Goal: Task Accomplishment & Management: Manage account settings

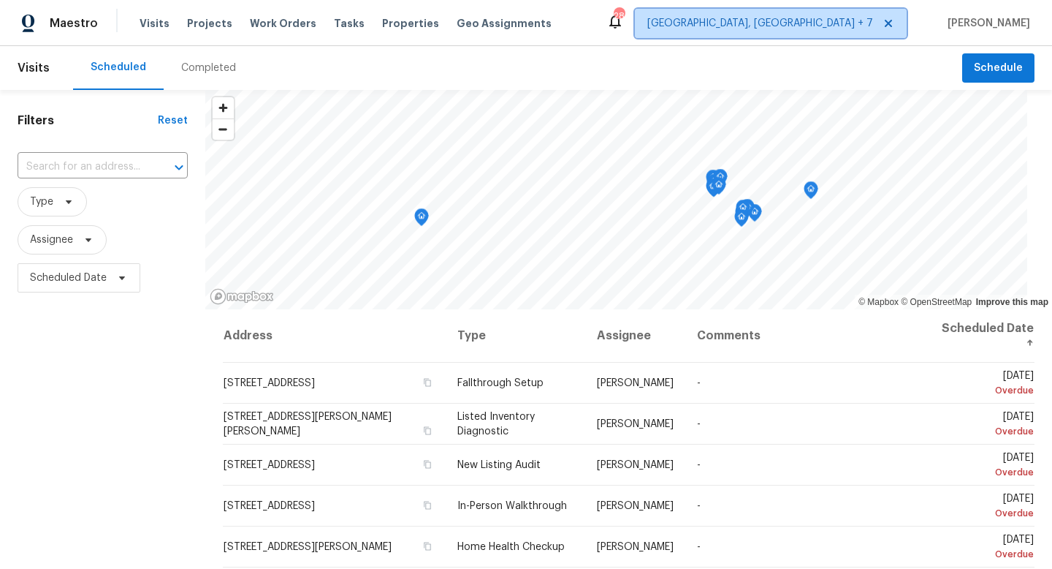
click at [845, 28] on span "[GEOGRAPHIC_DATA], [GEOGRAPHIC_DATA] + 7" at bounding box center [760, 23] width 226 height 15
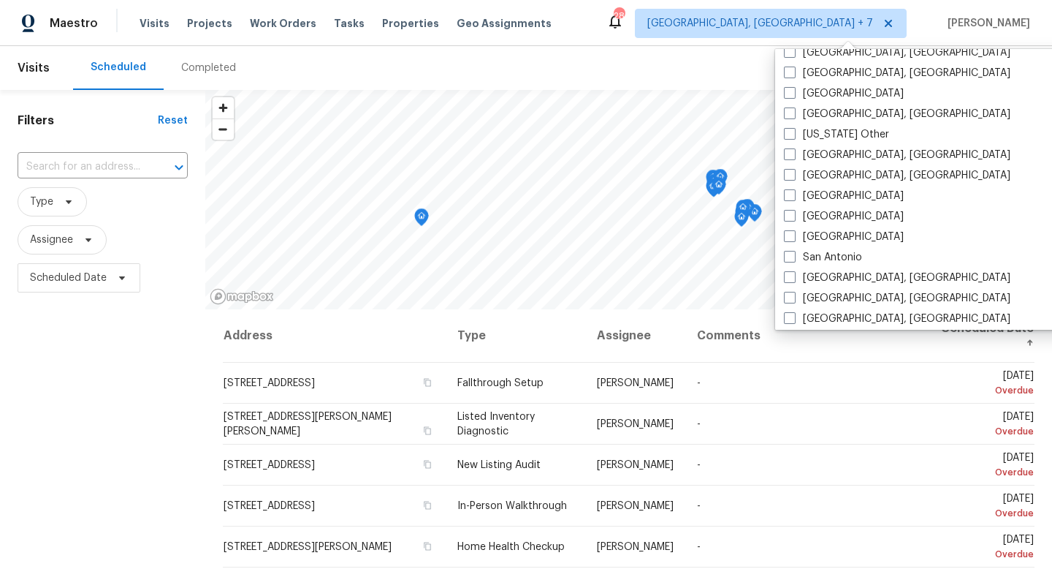
scroll to position [1790, 0]
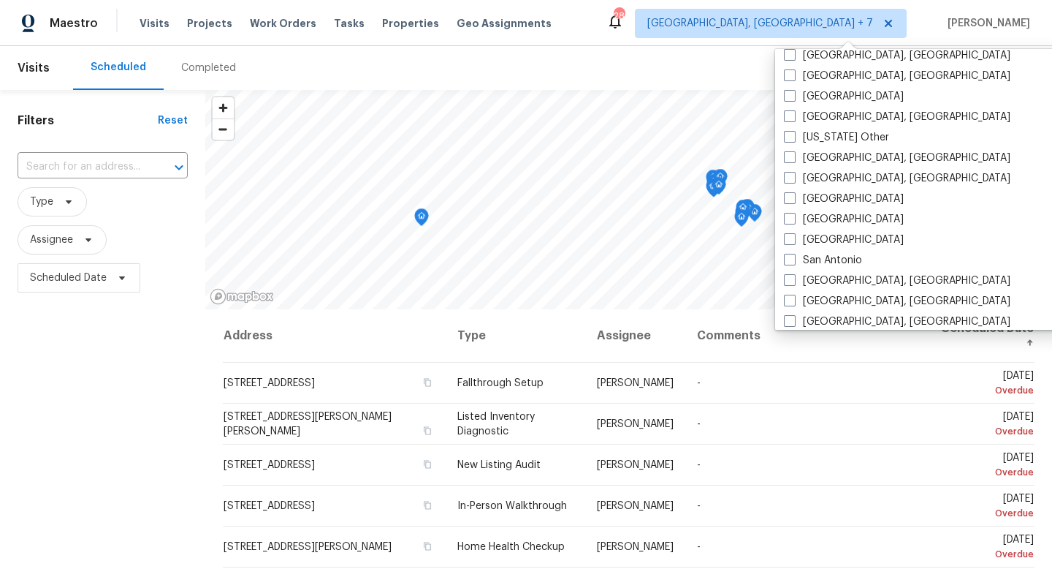
click at [719, 66] on div "Scheduled Completed" at bounding box center [517, 68] width 889 height 44
